Goal: Find specific page/section

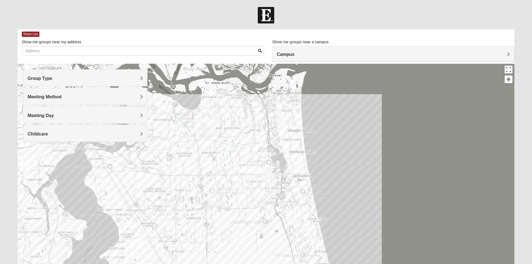
click at [52, 78] on span "Group Type" at bounding box center [40, 78] width 25 height 5
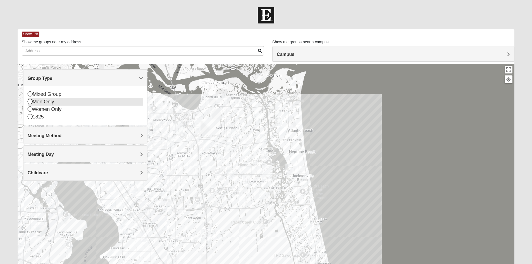
click at [30, 100] on icon at bounding box center [30, 101] width 5 height 5
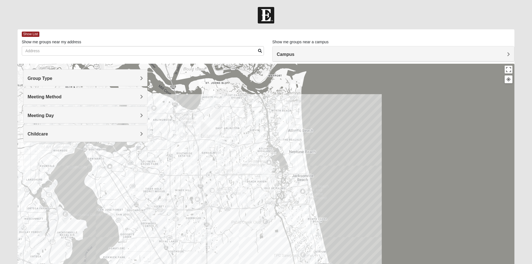
click at [62, 97] on span "Meeting Method" at bounding box center [45, 96] width 34 height 5
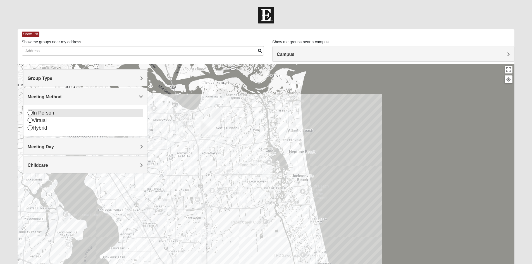
click at [29, 112] on icon at bounding box center [30, 112] width 5 height 5
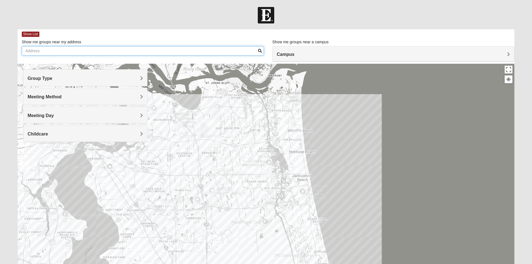
click at [48, 51] on input "Show me groups near my address" at bounding box center [143, 50] width 242 height 9
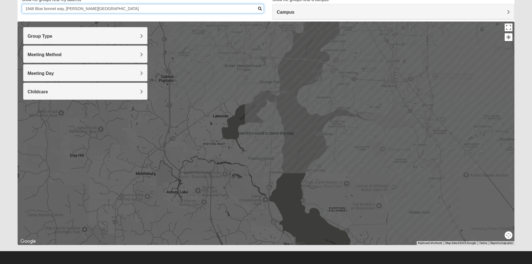
scroll to position [44, 0]
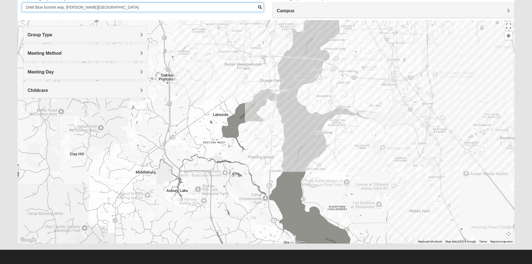
type input "1948 Blue bonnet way, [PERSON_NAME][GEOGRAPHIC_DATA]"
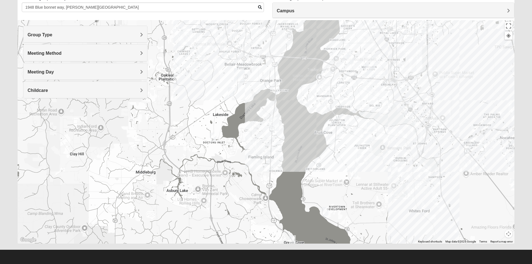
click at [143, 37] on div "Group Type" at bounding box center [85, 34] width 124 height 16
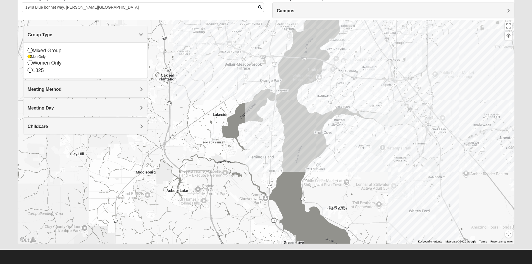
click at [186, 164] on div at bounding box center [266, 131] width 497 height 223
click at [196, 172] on div at bounding box center [266, 131] width 497 height 223
click at [275, 122] on img "Fleming Island" at bounding box center [274, 123] width 10 height 13
click at [266, 128] on div "[PERSON_NAME][GEOGRAPHIC_DATA] [STREET_ADDRESS][PERSON_NAME]" at bounding box center [266, 131] width 497 height 223
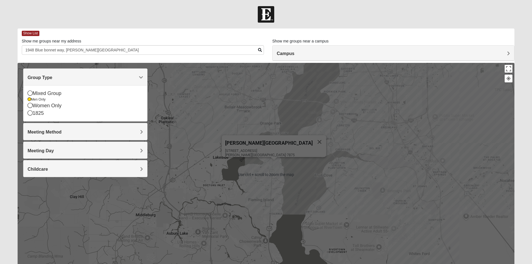
scroll to position [0, 0]
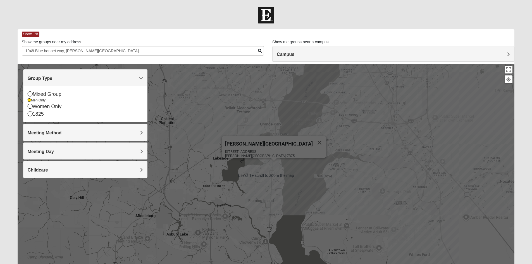
click at [62, 133] on span "Meeting Method" at bounding box center [45, 132] width 34 height 5
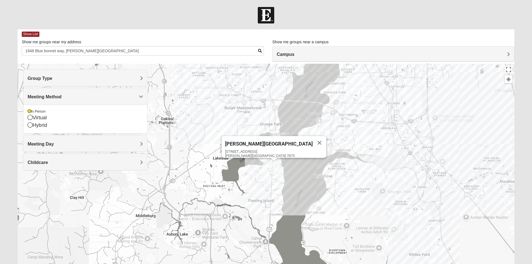
click at [54, 145] on span "Meeting Day" at bounding box center [41, 143] width 26 height 5
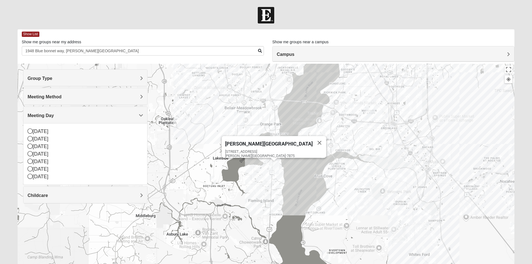
click at [174, 160] on div "[PERSON_NAME][GEOGRAPHIC_DATA] [STREET_ADDRESS][PERSON_NAME]" at bounding box center [266, 175] width 497 height 223
click at [169, 200] on div "[PERSON_NAME][GEOGRAPHIC_DATA] [STREET_ADDRESS][PERSON_NAME]" at bounding box center [266, 175] width 497 height 223
click at [294, 54] on span "Campus" at bounding box center [286, 54] width 18 height 5
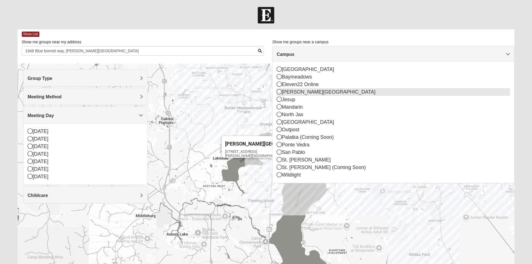
click at [280, 93] on icon at bounding box center [279, 91] width 5 height 5
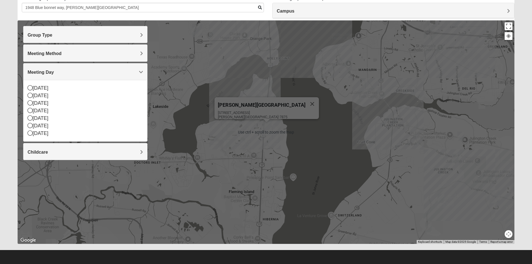
scroll to position [44, 0]
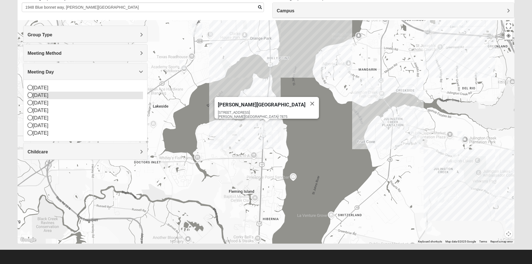
click at [30, 95] on icon at bounding box center [30, 94] width 5 height 5
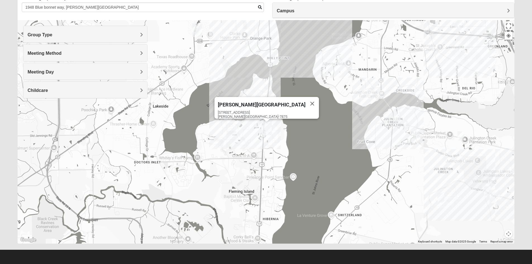
click at [252, 135] on div "[PERSON_NAME][GEOGRAPHIC_DATA] [STREET_ADDRESS][PERSON_NAME]" at bounding box center [266, 131] width 497 height 223
click at [267, 129] on img "Fleming Island" at bounding box center [266, 128] width 10 height 13
